Goal: Task Accomplishment & Management: Use online tool/utility

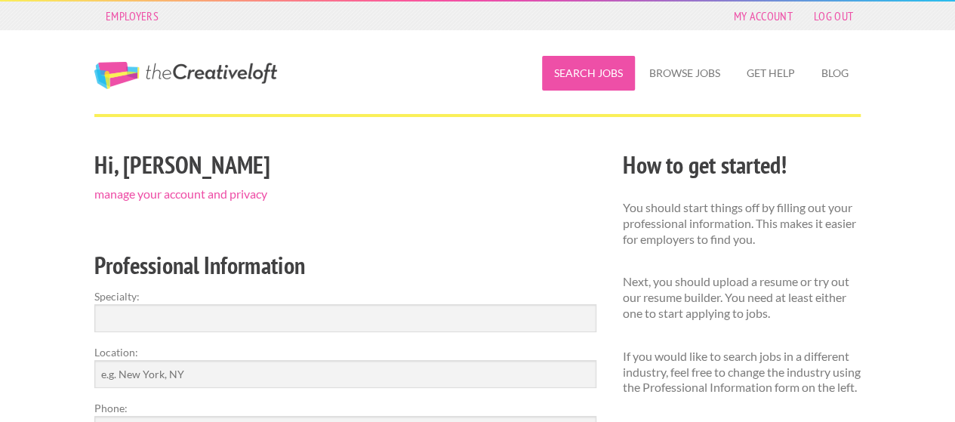
click at [627, 72] on link "Search Jobs" at bounding box center [588, 73] width 93 height 35
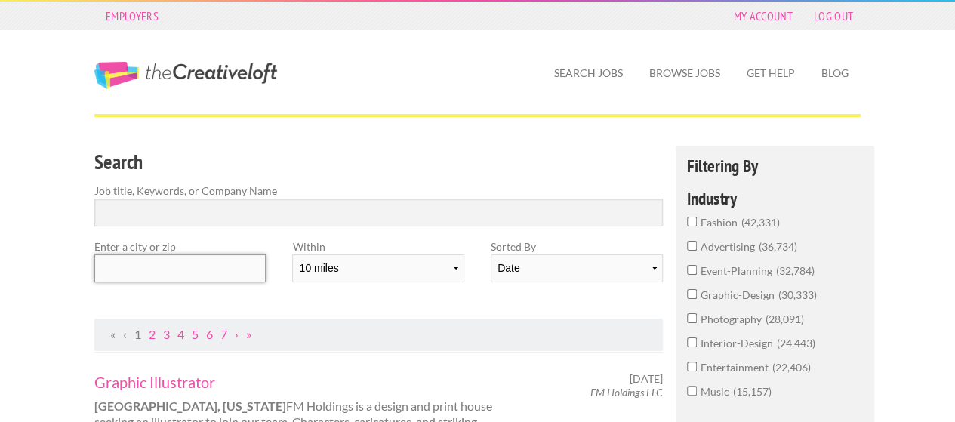
click at [233, 276] on input "text" at bounding box center [179, 269] width 171 height 28
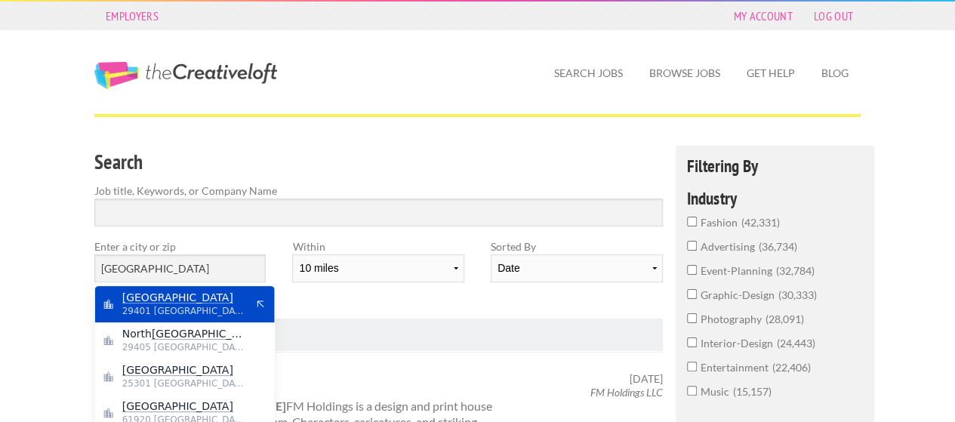
click at [170, 307] on span "29401 United States of America" at bounding box center [184, 311] width 124 height 14
type input "Charleston"
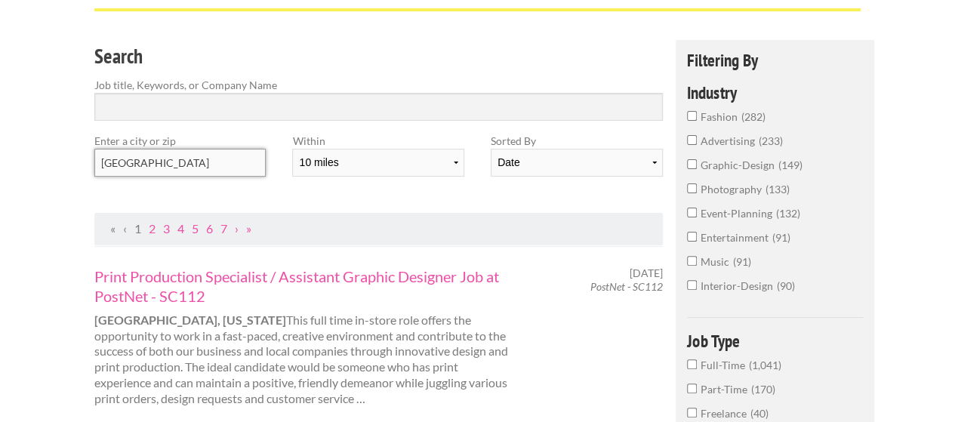
scroll to position [76, 0]
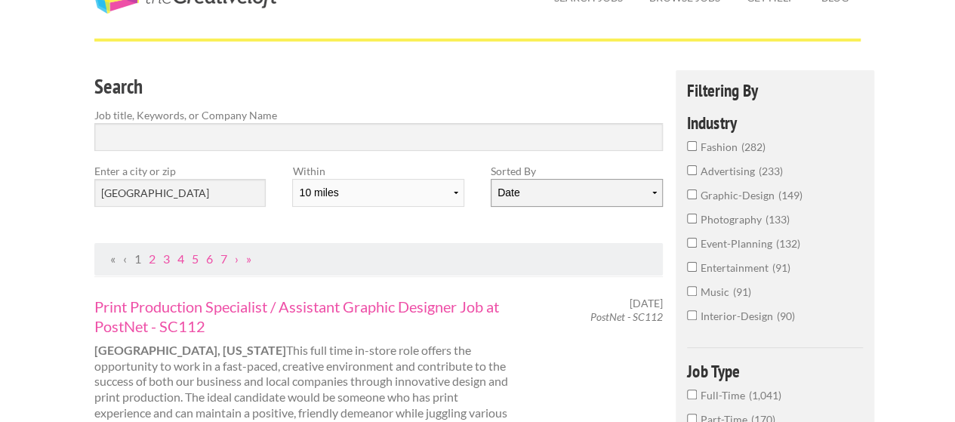
click at [595, 194] on select "Date Relevance" at bounding box center [576, 193] width 171 height 28
click at [491, 179] on select "Date Relevance" at bounding box center [576, 193] width 171 height 28
click at [737, 197] on span "graphic-design" at bounding box center [740, 195] width 78 height 13
click at [697, 197] on input "graphic-design 149" at bounding box center [692, 195] width 10 height 10
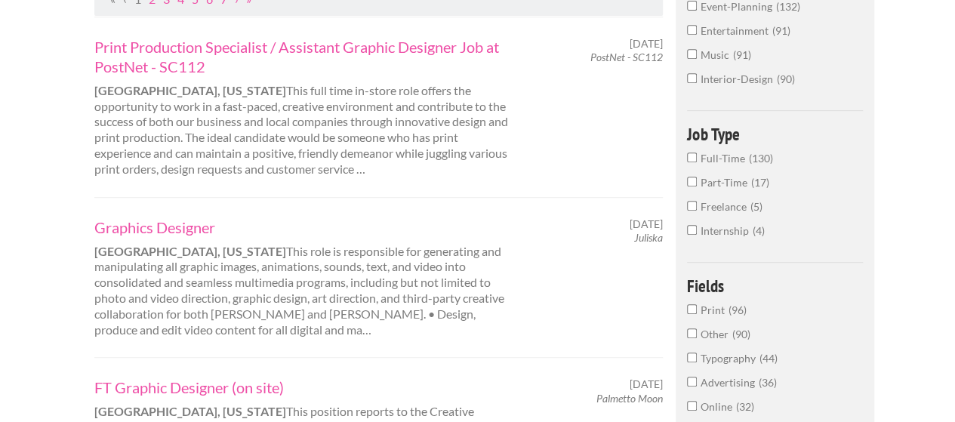
scroll to position [151, 0]
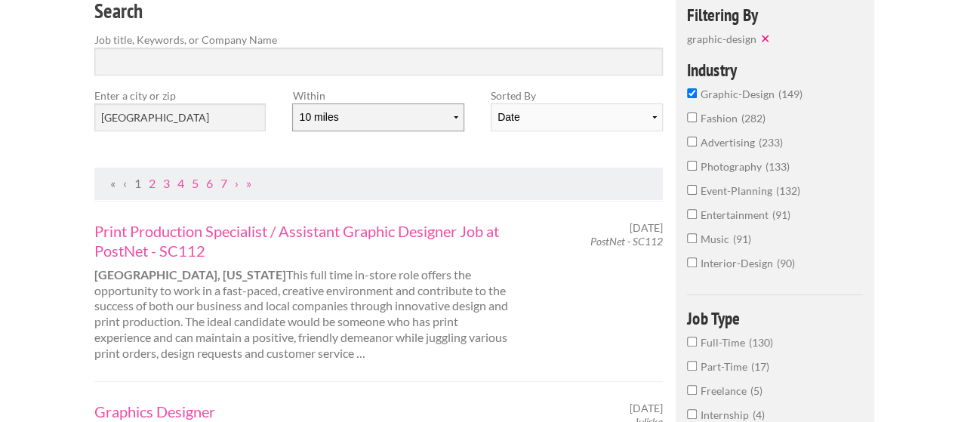
click at [412, 119] on select "10 miles 20 miles 50 miles 100 miles 200 miles 300 miles 400 miles 500 miles" at bounding box center [377, 117] width 171 height 28
select select "50"
click at [292, 103] on select "10 miles 20 miles 50 miles 100 miles 200 miles 300 miles 400 miles 500 miles" at bounding box center [377, 117] width 171 height 28
click at [190, 242] on link "Print Production Specialist / Assistant Graphic Designer Job at PostNet - SC112" at bounding box center [304, 240] width 420 height 39
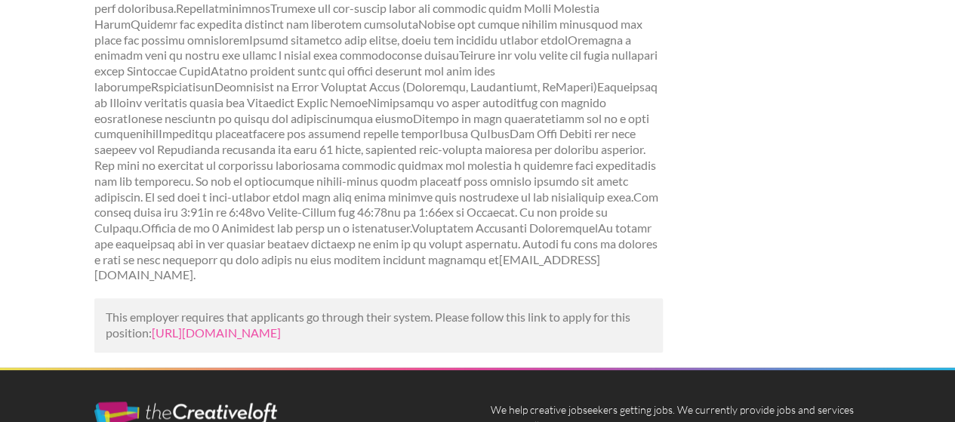
scroll to position [529, 0]
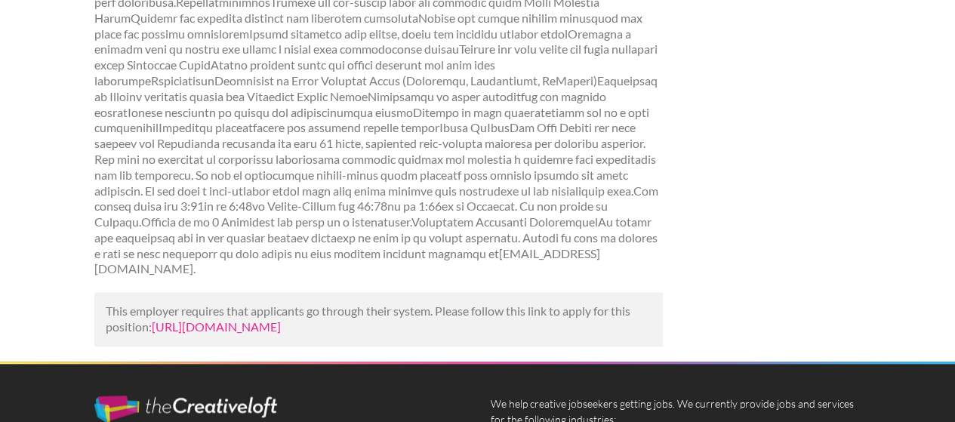
click at [269, 319] on link "https://www.mediabistro.com/jobs/1528406956-postnet-sc112-is-hiring-print-produ…" at bounding box center [216, 326] width 129 height 14
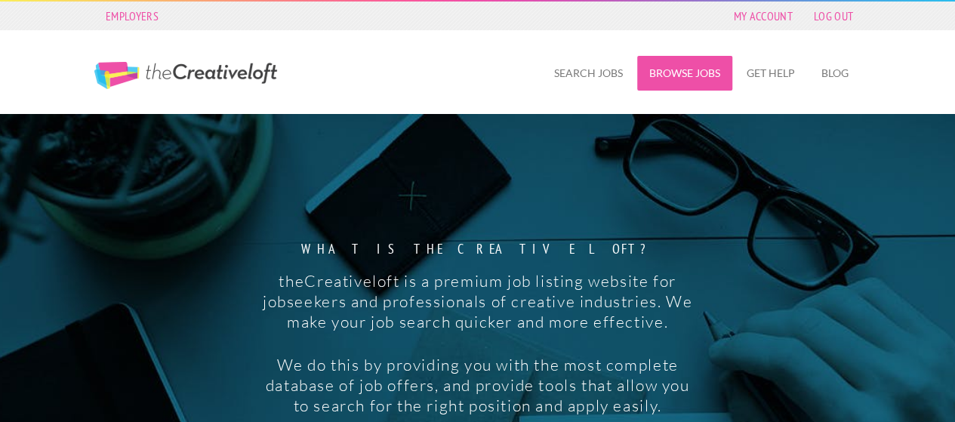
click at [671, 73] on link "Browse Jobs" at bounding box center [684, 73] width 95 height 35
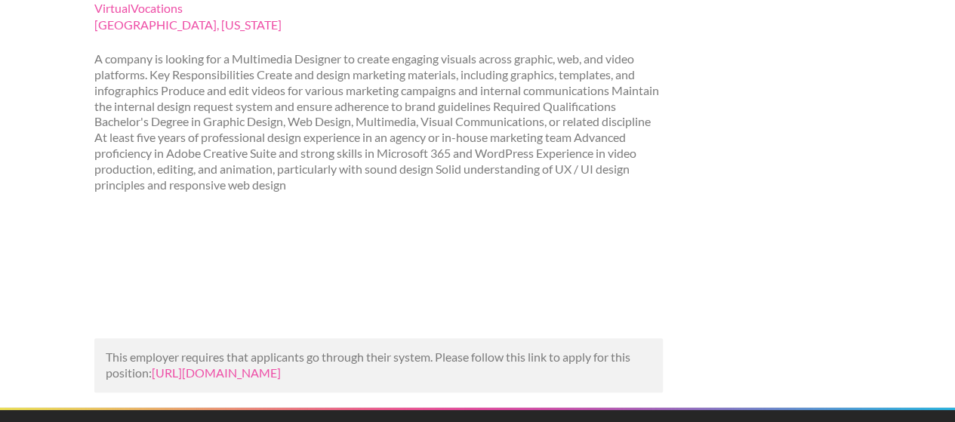
scroll to position [227, 0]
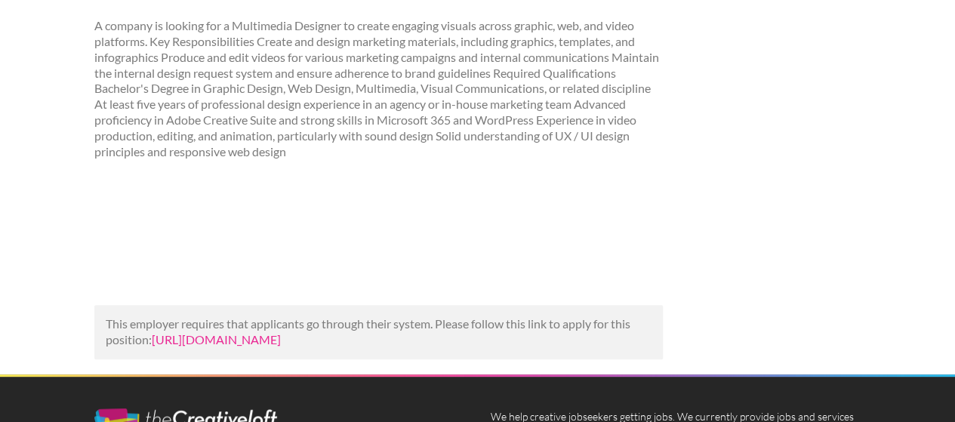
click at [264, 344] on link "[URL][DOMAIN_NAME]" at bounding box center [216, 339] width 129 height 14
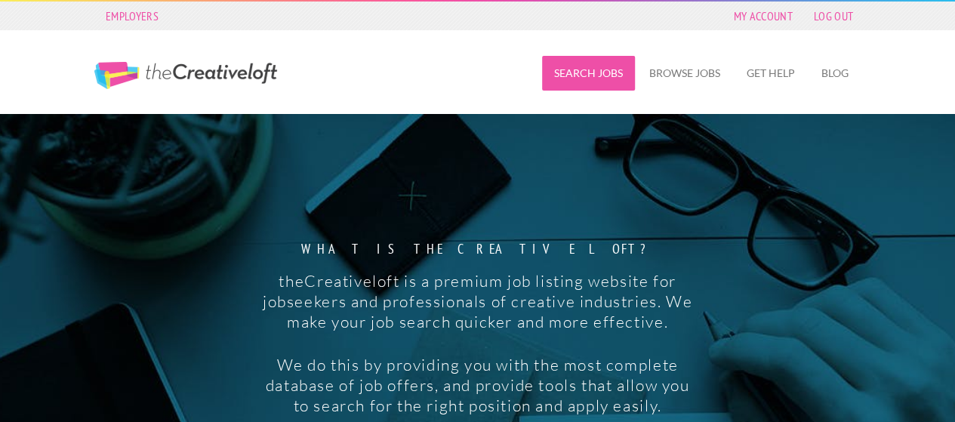
click at [583, 69] on link "Search Jobs" at bounding box center [588, 73] width 93 height 35
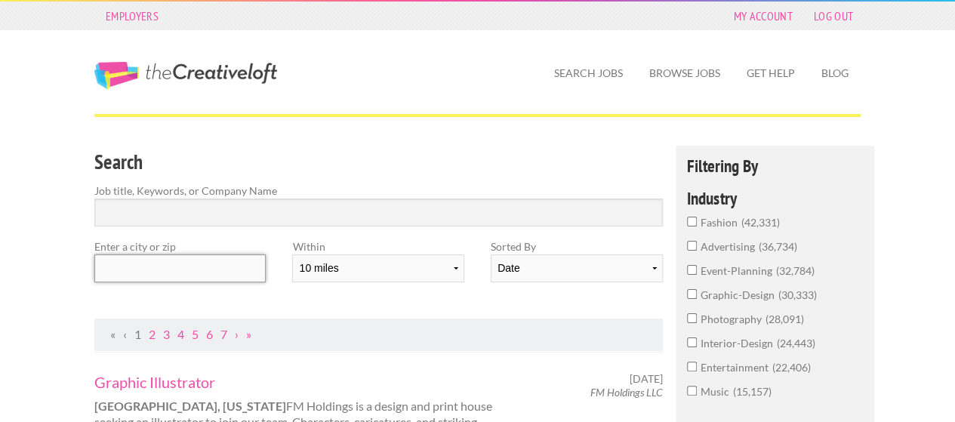
click at [180, 268] on input "text" at bounding box center [179, 269] width 171 height 28
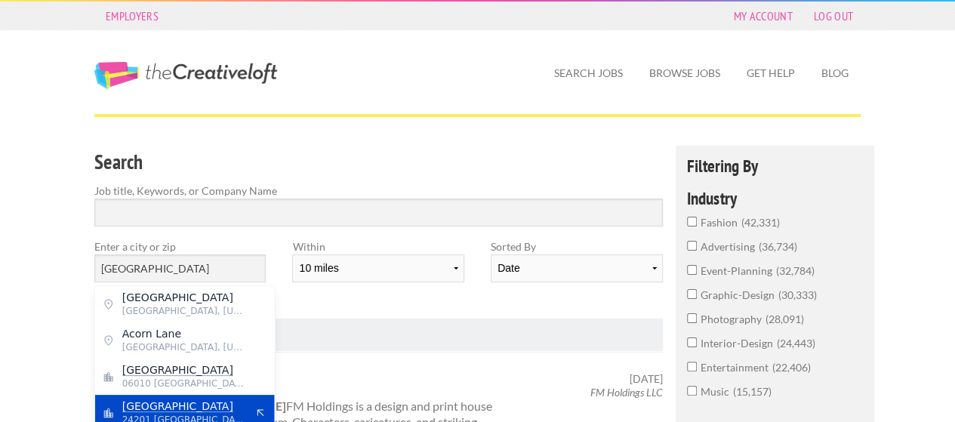
click at [145, 409] on mark "[GEOGRAPHIC_DATA]" at bounding box center [177, 406] width 111 height 12
type input "[GEOGRAPHIC_DATA]"
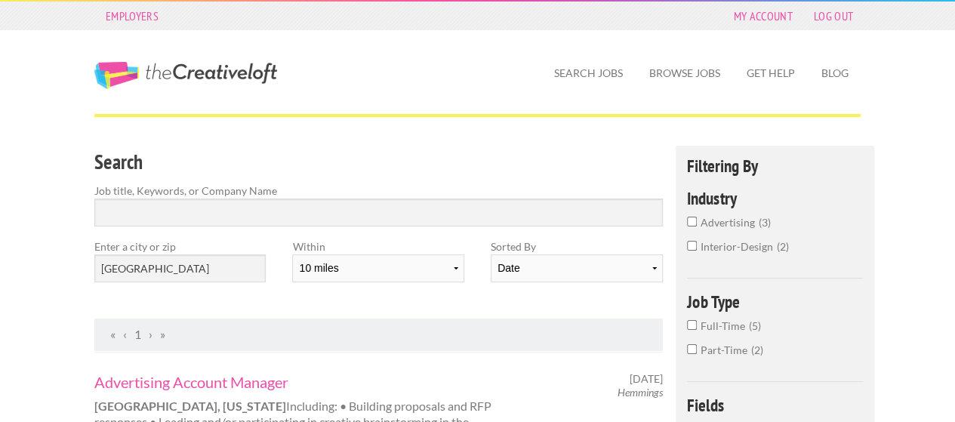
click at [724, 325] on span "Full-Time" at bounding box center [725, 325] width 48 height 13
click at [697, 325] on input "Full-Time 5" at bounding box center [692, 325] width 10 height 10
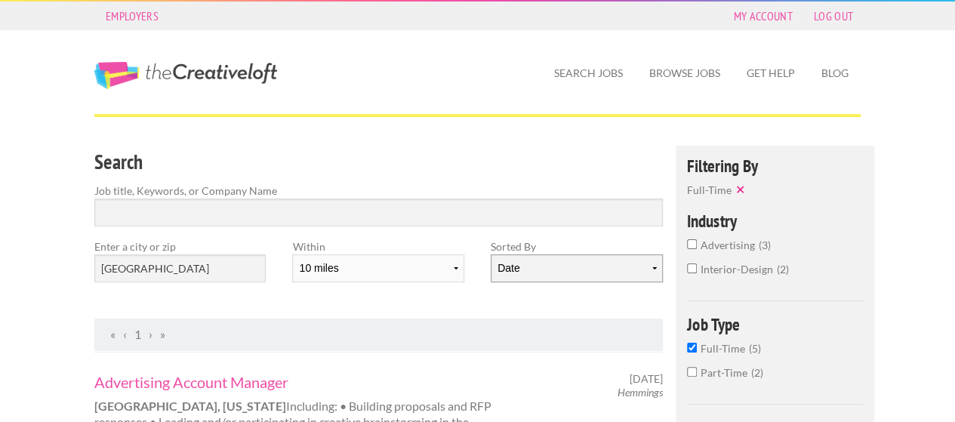
click at [536, 267] on select "Date Relevance" at bounding box center [576, 269] width 171 height 28
click at [491, 255] on select "Date Relevance" at bounding box center [576, 269] width 171 height 28
click at [435, 273] on select "10 miles 20 miles 50 miles 100 miles 200 miles 300 miles 400 miles 500 miles" at bounding box center [377, 269] width 171 height 28
select select "20"
click at [292, 255] on select "10 miles 20 miles 50 miles 100 miles 200 miles 300 miles 400 miles 500 miles" at bounding box center [377, 269] width 171 height 28
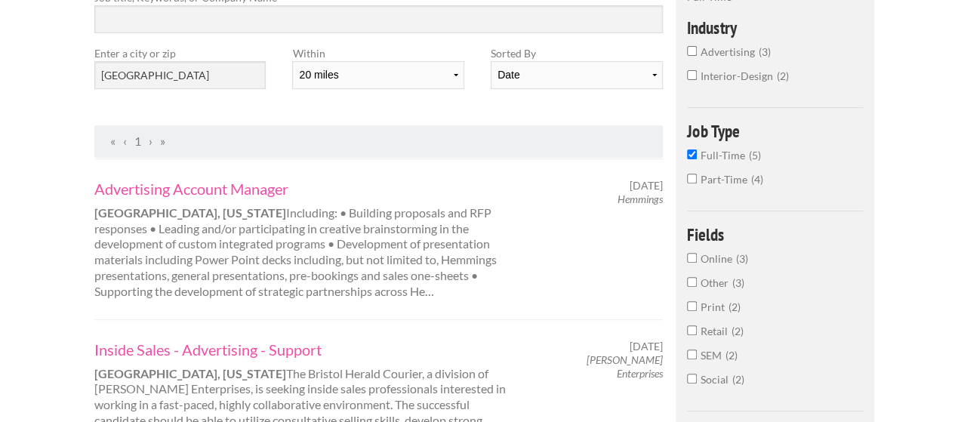
scroll to position [227, 0]
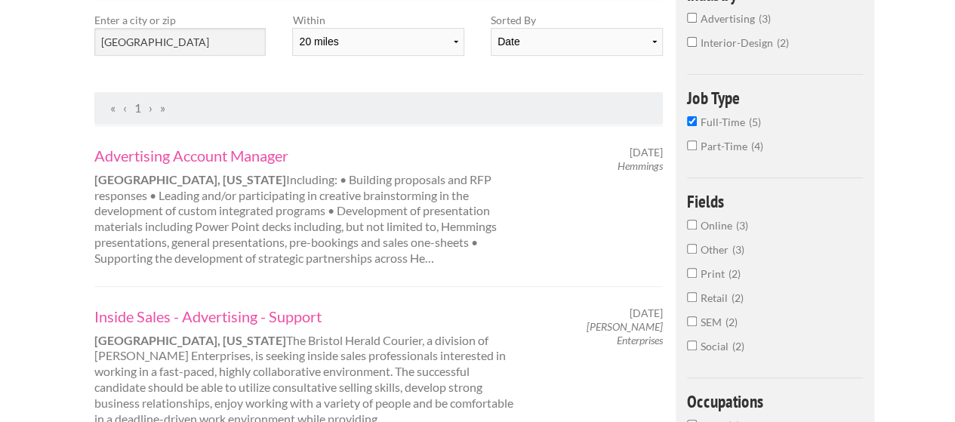
click at [708, 224] on span "Online" at bounding box center [718, 225] width 35 height 13
click at [697, 224] on input "Online 3" at bounding box center [692, 225] width 10 height 10
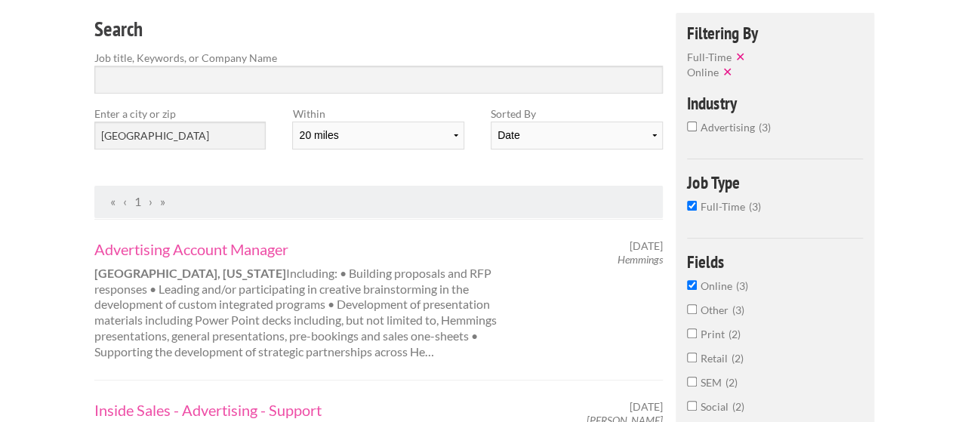
scroll to position [76, 0]
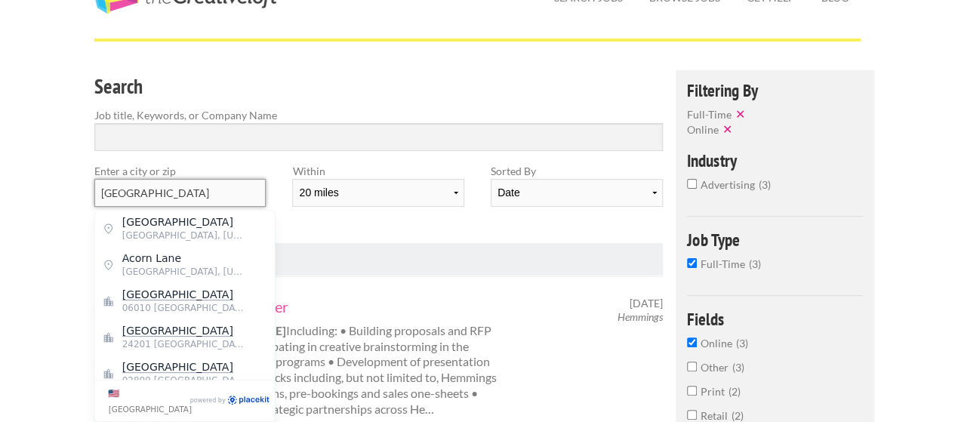
drag, startPoint x: 204, startPoint y: 197, endPoint x: 2, endPoint y: 177, distance: 202.6
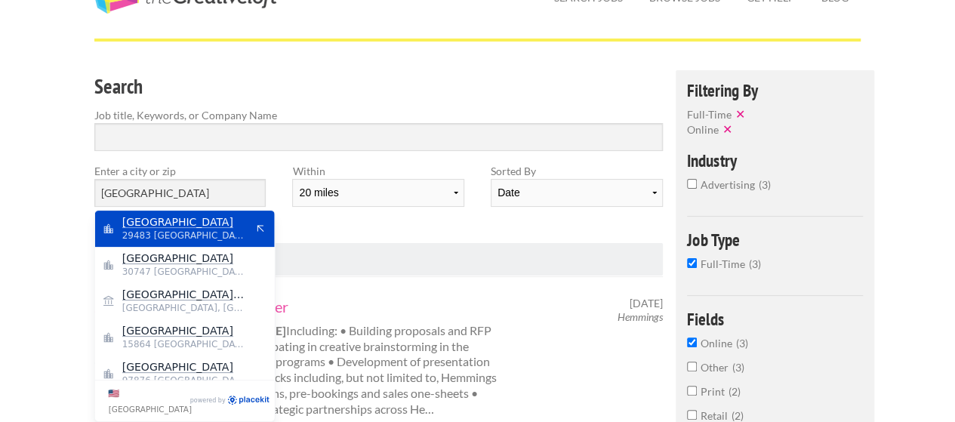
click at [156, 231] on span "29483 United States of America" at bounding box center [184, 236] width 124 height 14
type input "Summerville"
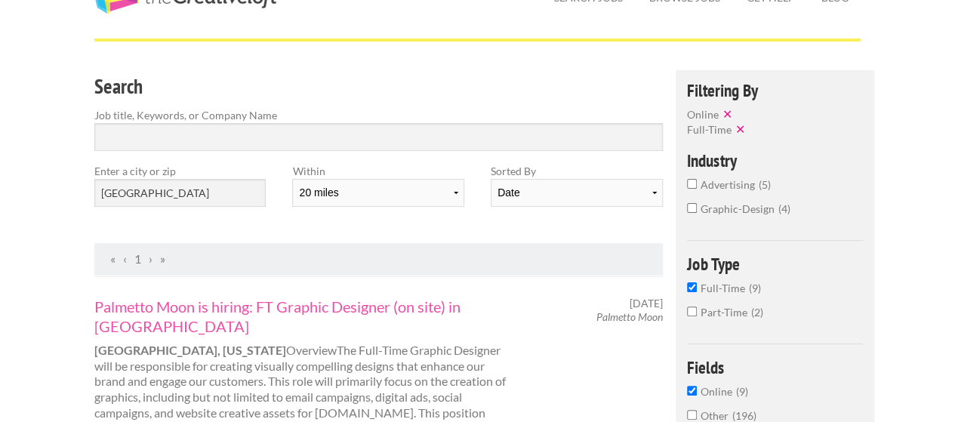
click at [727, 211] on span "graphic-design" at bounding box center [740, 208] width 78 height 13
click at [697, 211] on input "graphic-design 4" at bounding box center [692, 208] width 10 height 10
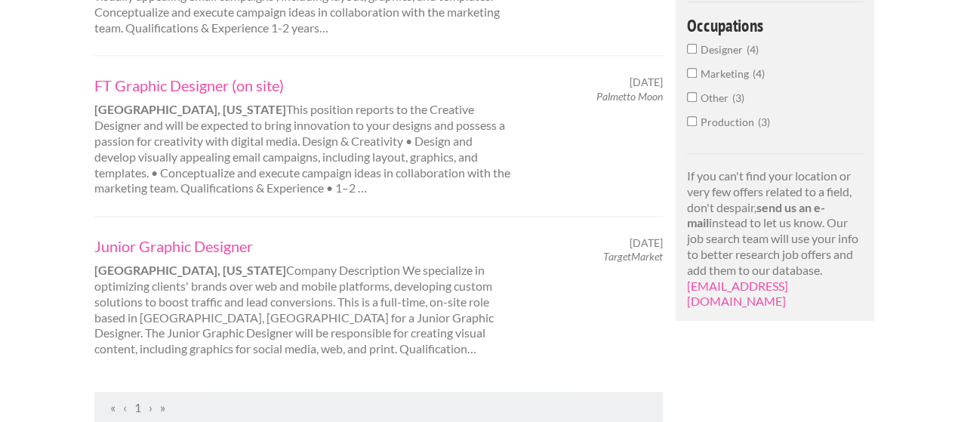
scroll to position [680, 0]
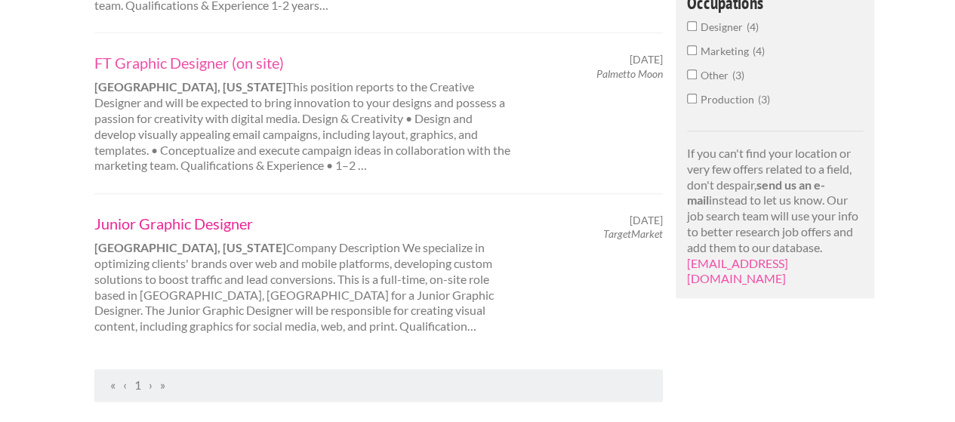
click at [165, 229] on link "Junior Graphic Designer" at bounding box center [304, 224] width 420 height 20
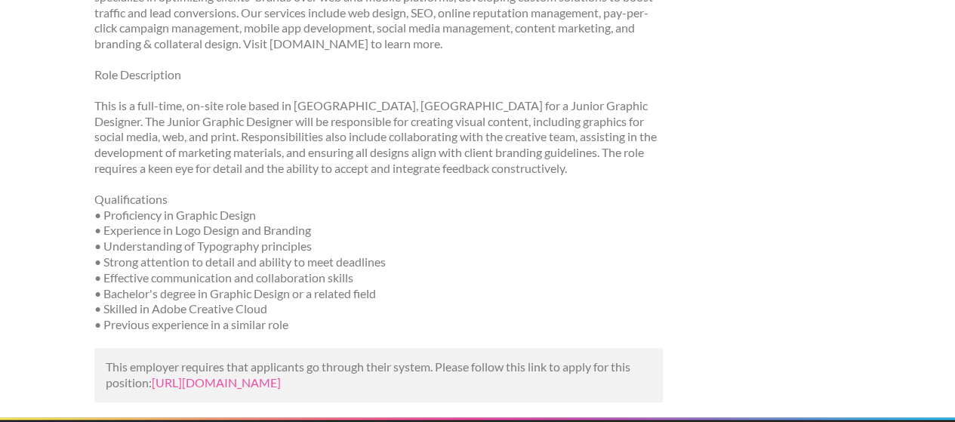
scroll to position [378, 0]
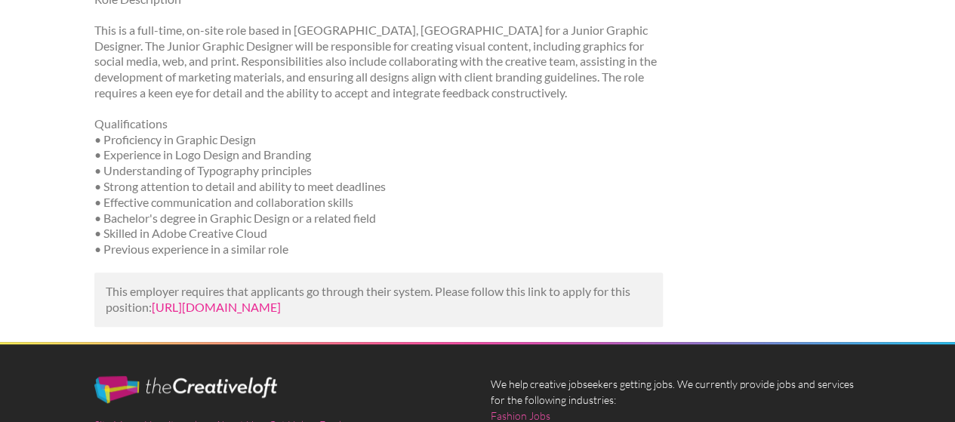
click at [281, 310] on link "https://www.linkedin.com/jobs/view/junior-graphic-designer-at-targetmarket-4268…" at bounding box center [216, 307] width 129 height 14
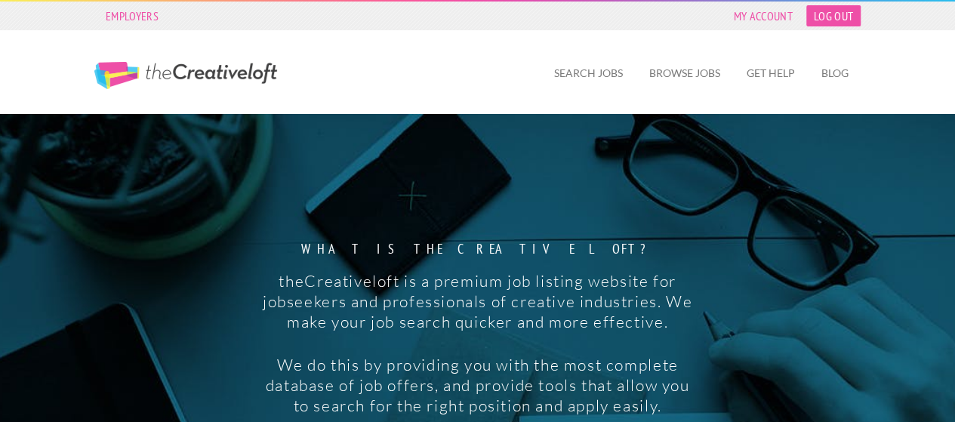
click at [849, 18] on link "Log Out" at bounding box center [834, 15] width 54 height 21
